Goal: Obtain resource: Download file/media

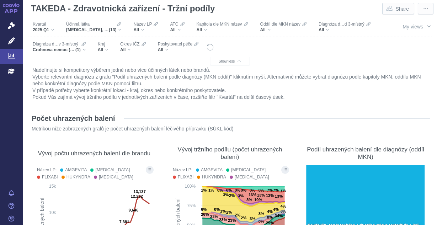
click at [86, 48] on div "Crohnova nemoc (regionální enteritida) (1)" at bounding box center [59, 50] width 53 height 6
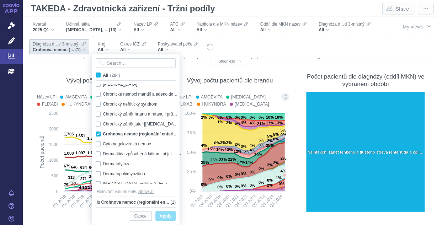
scroll to position [294, 0]
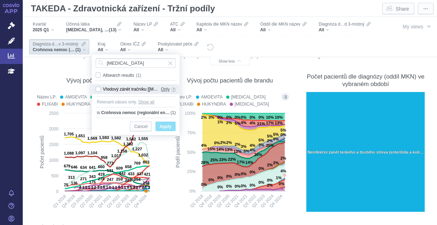
type input "[MEDICAL_DATA]"
click at [164, 89] on span "Only" at bounding box center [165, 89] width 9 height 8
checkbox input "true"
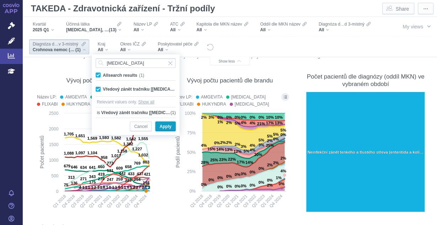
click at [162, 127] on span "Apply" at bounding box center [166, 126] width 12 height 9
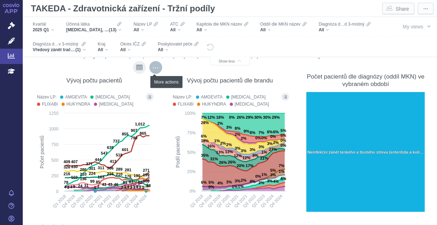
click at [156, 65] on div "More actions" at bounding box center [155, 67] width 13 height 13
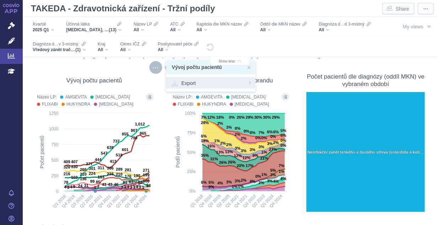
click at [249, 83] on div "Export" at bounding box center [211, 82] width 89 height 11
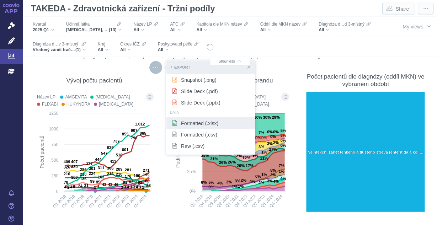
click at [205, 126] on span "Formatted (.xlsx)" at bounding box center [211, 123] width 78 height 7
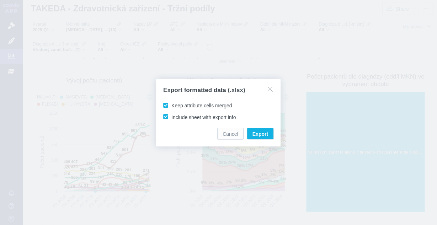
click at [263, 142] on div "Export formatted data (.xlsx) Keep attribute cells merged Include sheet with ex…" at bounding box center [218, 113] width 125 height 68
click at [262, 135] on span "Export" at bounding box center [261, 134] width 16 height 7
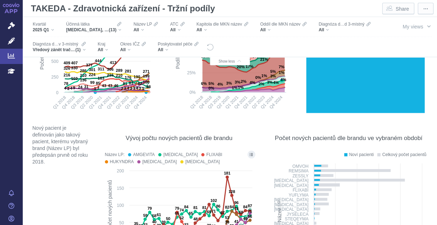
scroll to position [3942, 0]
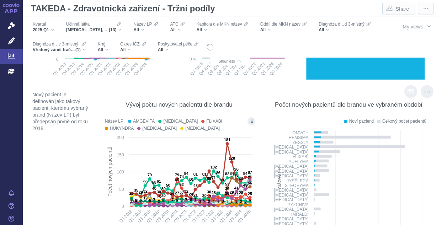
click at [406, 95] on div "Show as table" at bounding box center [411, 91] width 13 height 13
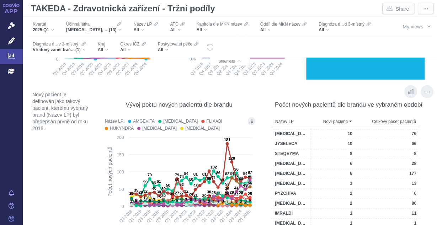
scroll to position [0, 0]
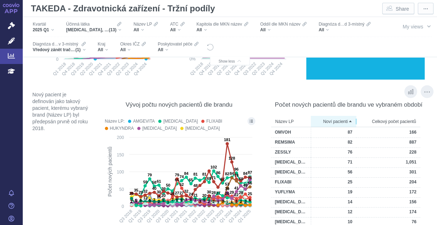
click at [350, 120] on span at bounding box center [351, 122] width 2 height 6
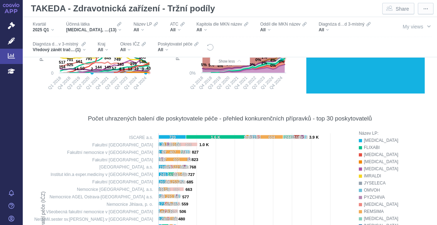
scroll to position [45, 0]
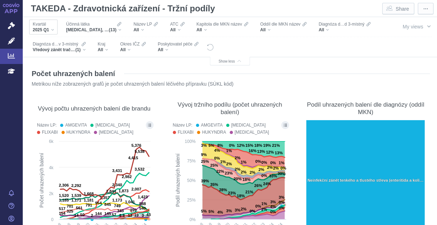
click at [54, 30] on div "2025 Q1" at bounding box center [43, 30] width 21 height 6
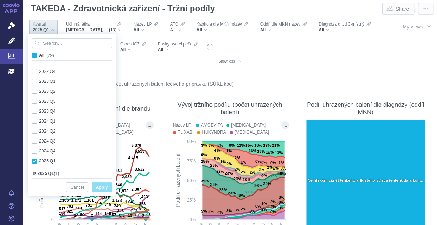
scroll to position [189, 0]
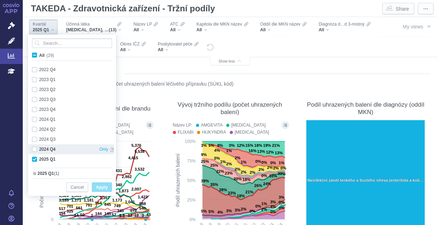
click at [34, 148] on div "2024 Q4 Only" at bounding box center [72, 150] width 89 height 10
checkbox input "true"
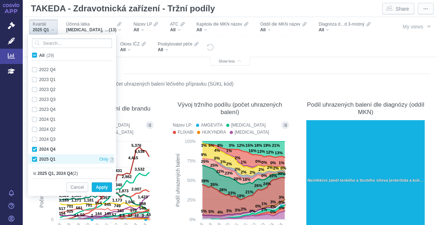
click at [34, 155] on div "2025 Q1 Only" at bounding box center [72, 159] width 89 height 10
checkbox input "false"
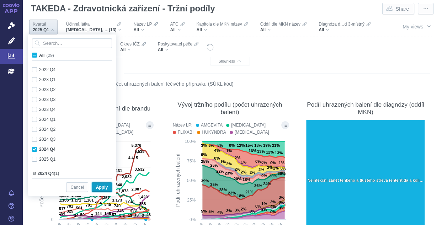
click at [101, 188] on span "Apply" at bounding box center [102, 187] width 12 height 9
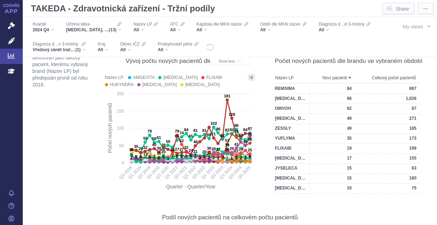
scroll to position [3975, 0]
